Goal: Navigation & Orientation: Understand site structure

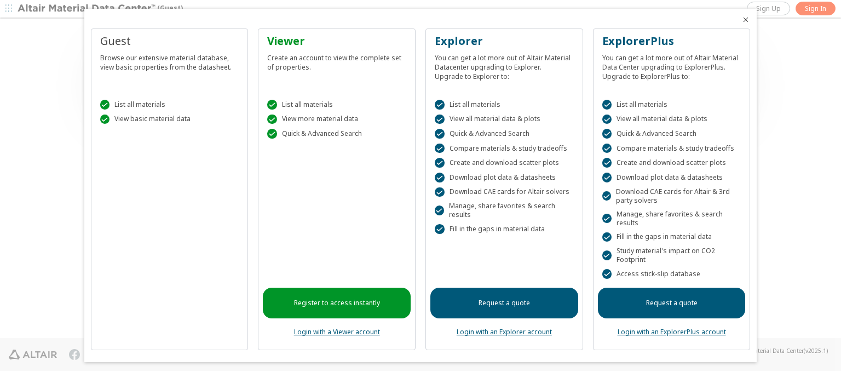
click at [741, 20] on icon "Close" at bounding box center [745, 19] width 9 height 9
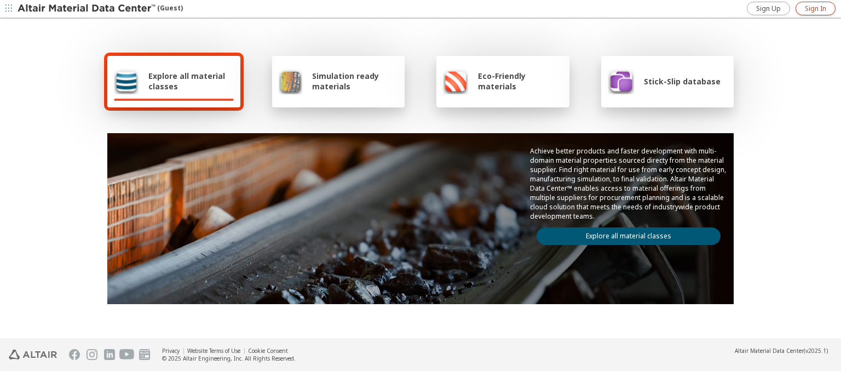
click at [815, 8] on span "Sign In" at bounding box center [815, 8] width 21 height 9
click at [87, 9] on img at bounding box center [88, 8] width 140 height 11
click at [187, 81] on span "Explore all material classes" at bounding box center [190, 81] width 85 height 21
click at [624, 233] on link "Explore all material classes" at bounding box center [629, 236] width 184 height 18
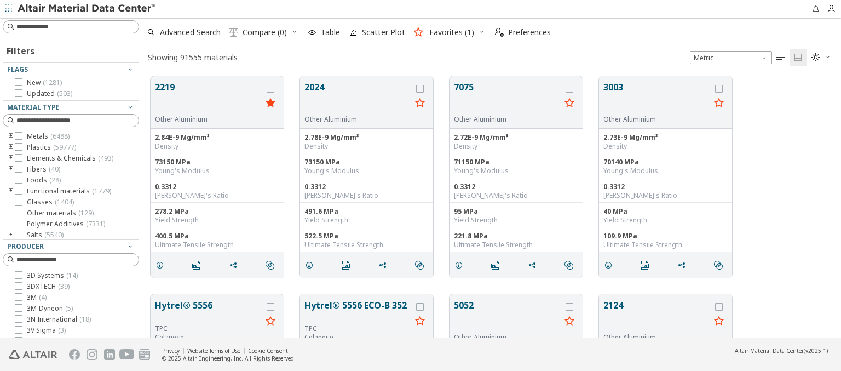
scroll to position [262, 690]
click at [520, 32] on span "Preferences" at bounding box center [529, 32] width 43 height 8
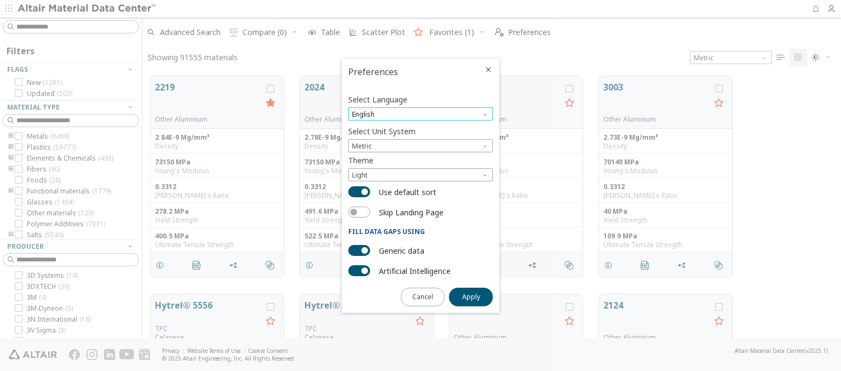
click at [421, 114] on span "English" at bounding box center [420, 113] width 145 height 13
click at [421, 141] on span "Deutsch" at bounding box center [421, 141] width 136 height 8
click at [471, 296] on span "Apply" at bounding box center [471, 296] width 18 height 9
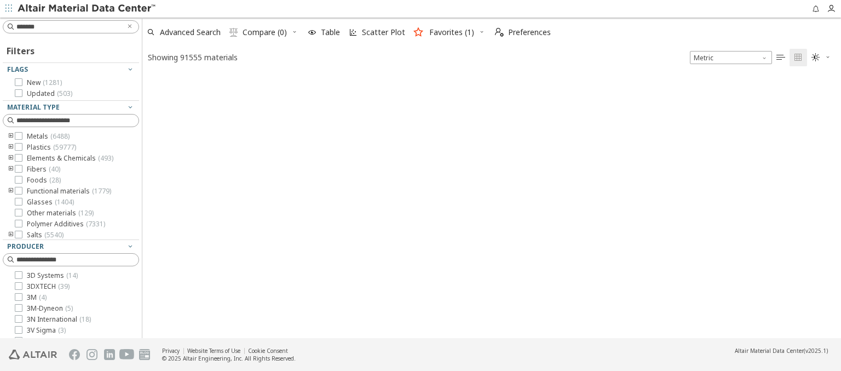
type input "*******"
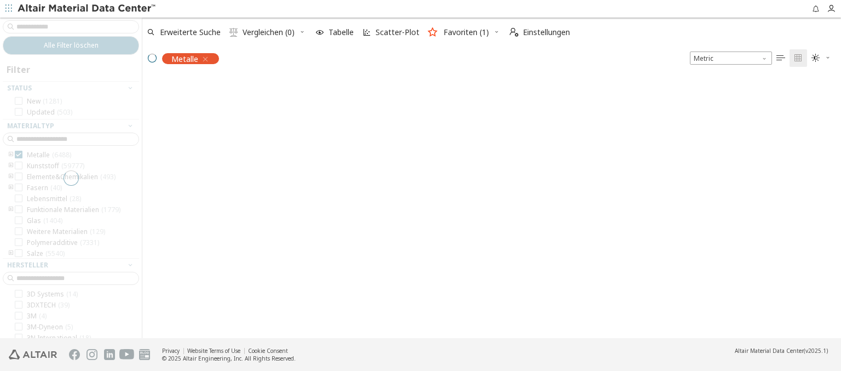
scroll to position [260, 690]
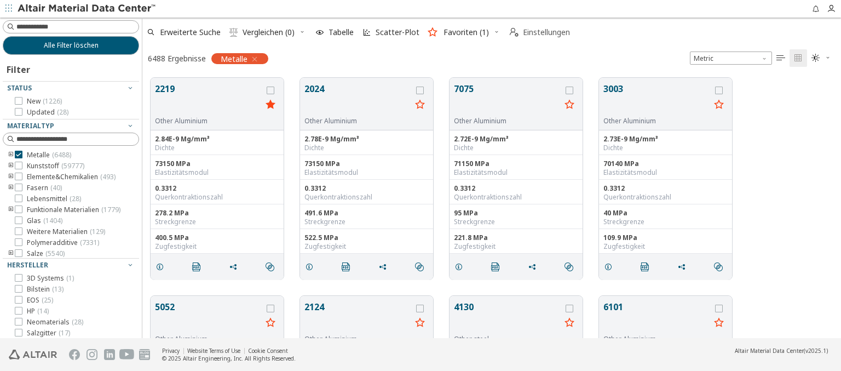
click at [539, 32] on span "Einstellungen" at bounding box center [546, 32] width 47 height 8
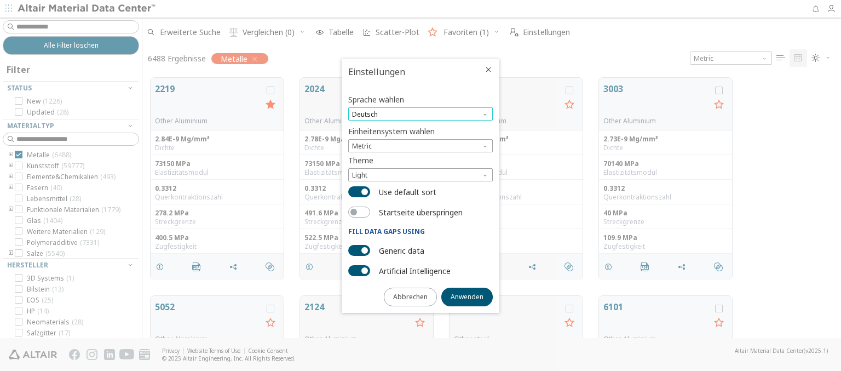
click at [421, 114] on span "Deutsch" at bounding box center [420, 113] width 145 height 13
click at [421, 128] on span "English" at bounding box center [421, 128] width 136 height 8
click at [467, 296] on span "Anwenden" at bounding box center [467, 296] width 33 height 9
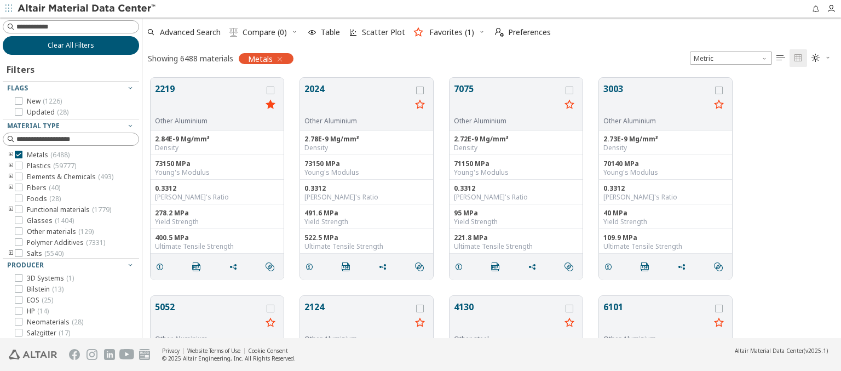
click at [67, 45] on span "Clear All Filters" at bounding box center [71, 45] width 47 height 9
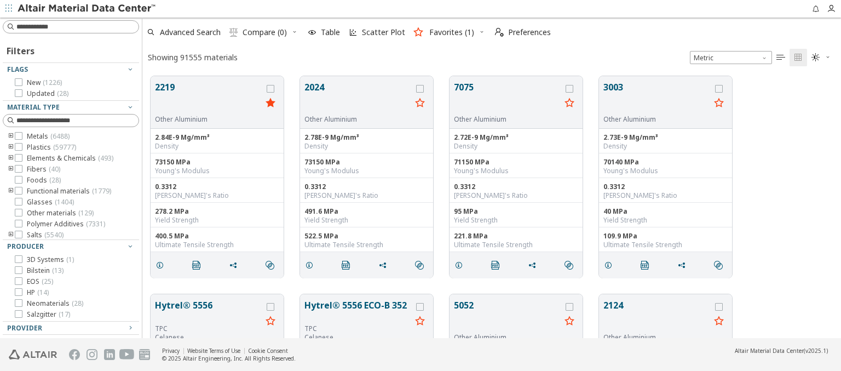
scroll to position [262, 690]
click at [87, 9] on img at bounding box center [88, 8] width 140 height 11
